Goal: Find contact information: Find contact information

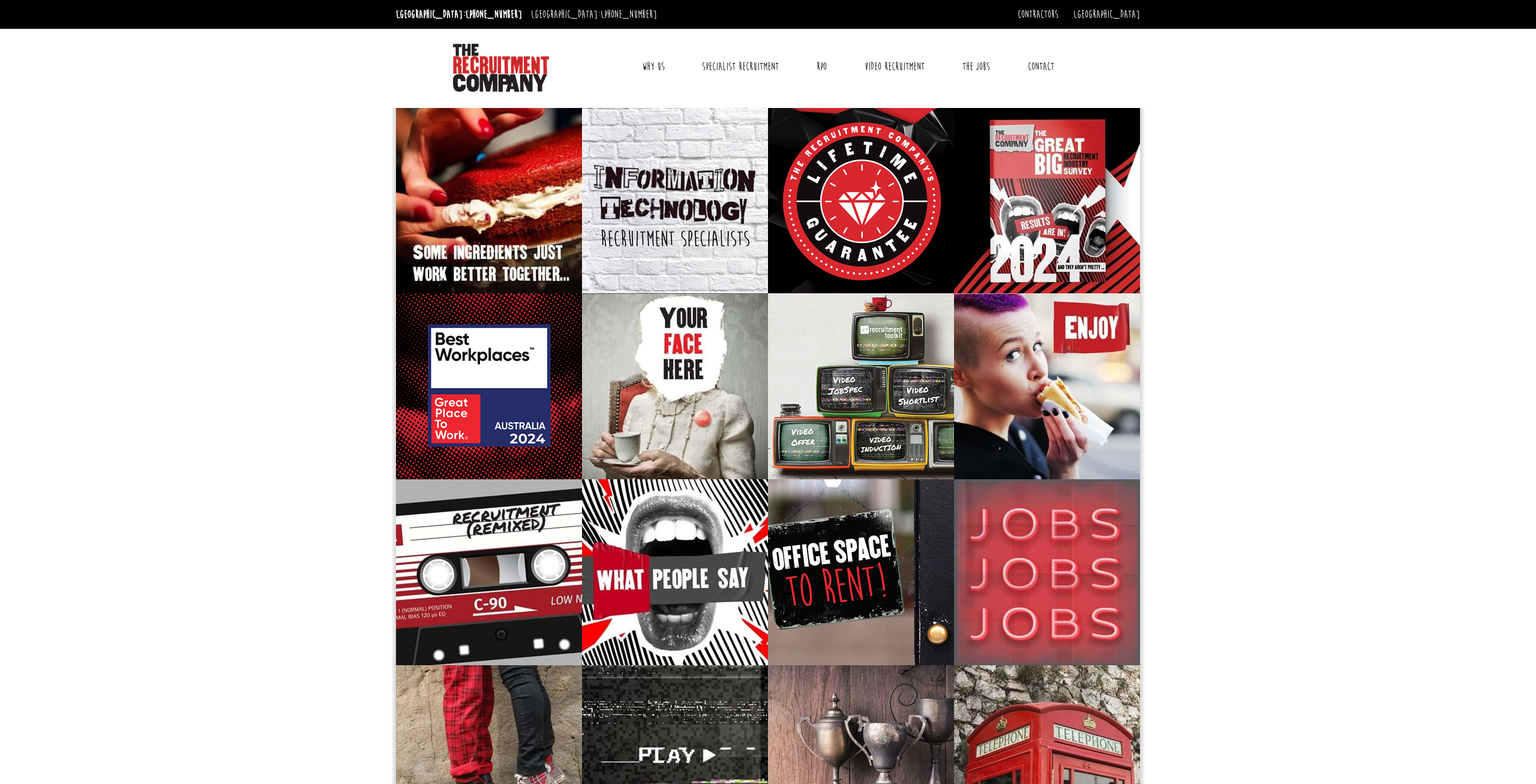
click at [1364, 593] on body "[GEOGRAPHIC_DATA]: [PHONE_NUMBER] [GEOGRAPHIC_DATA]: [PHONE_NUMBER] Contractors…" at bounding box center [768, 661] width 1536 height 1323
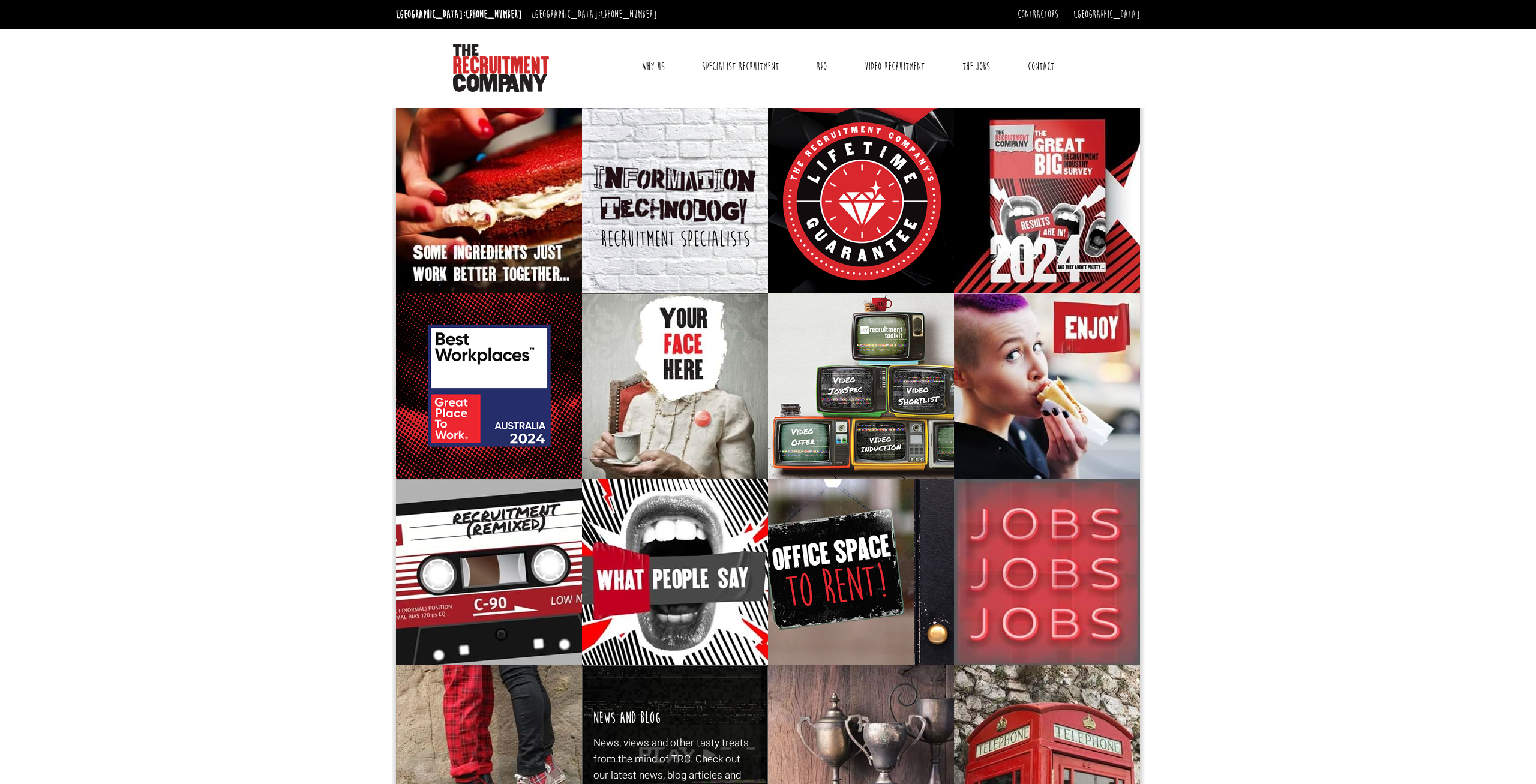
click at [661, 725] on h3 "News and Blog" at bounding box center [627, 719] width 68 height 18
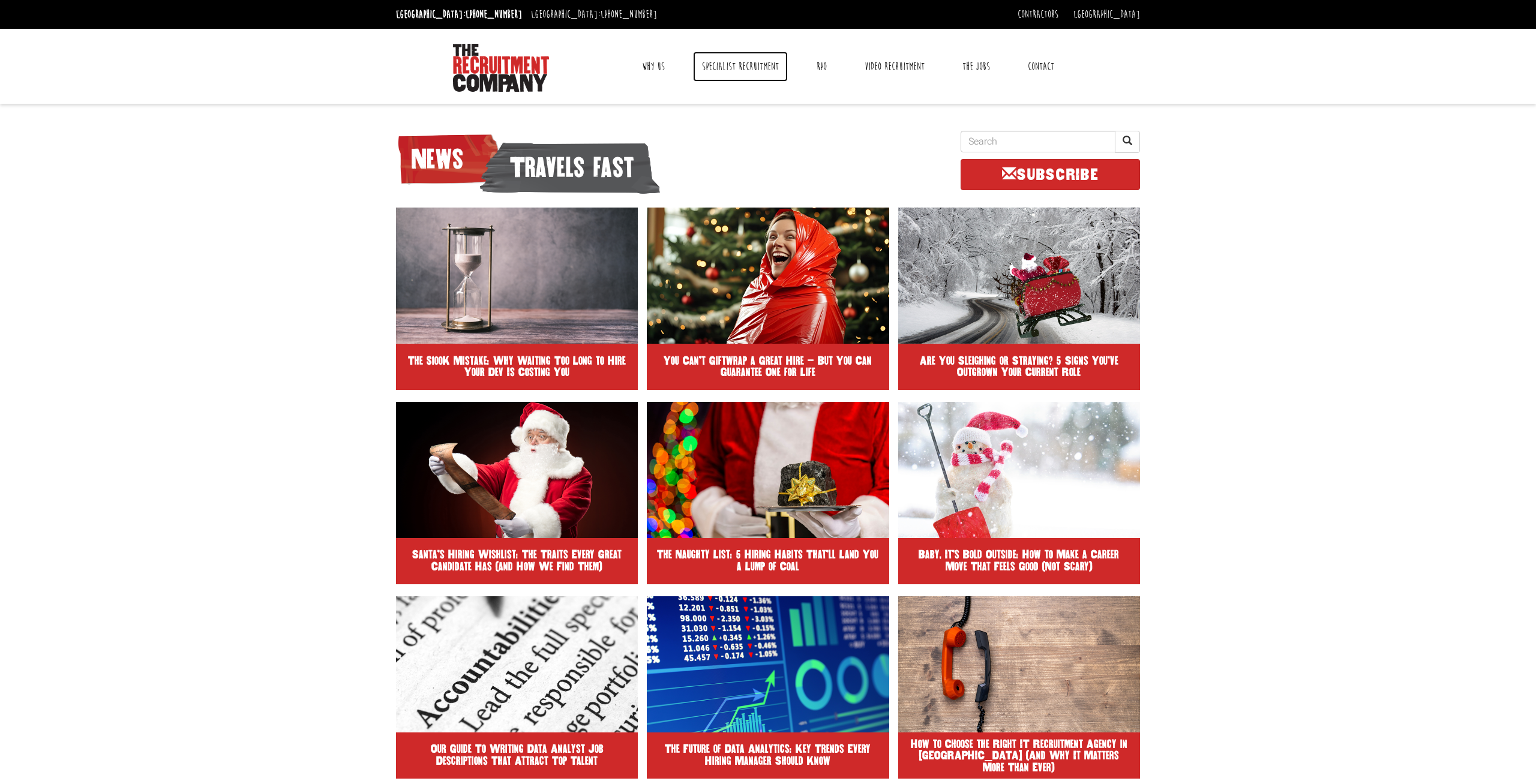
click at [715, 63] on link "Specialist Recruitment" at bounding box center [741, 66] width 95 height 30
